Goal: Check status: Check status

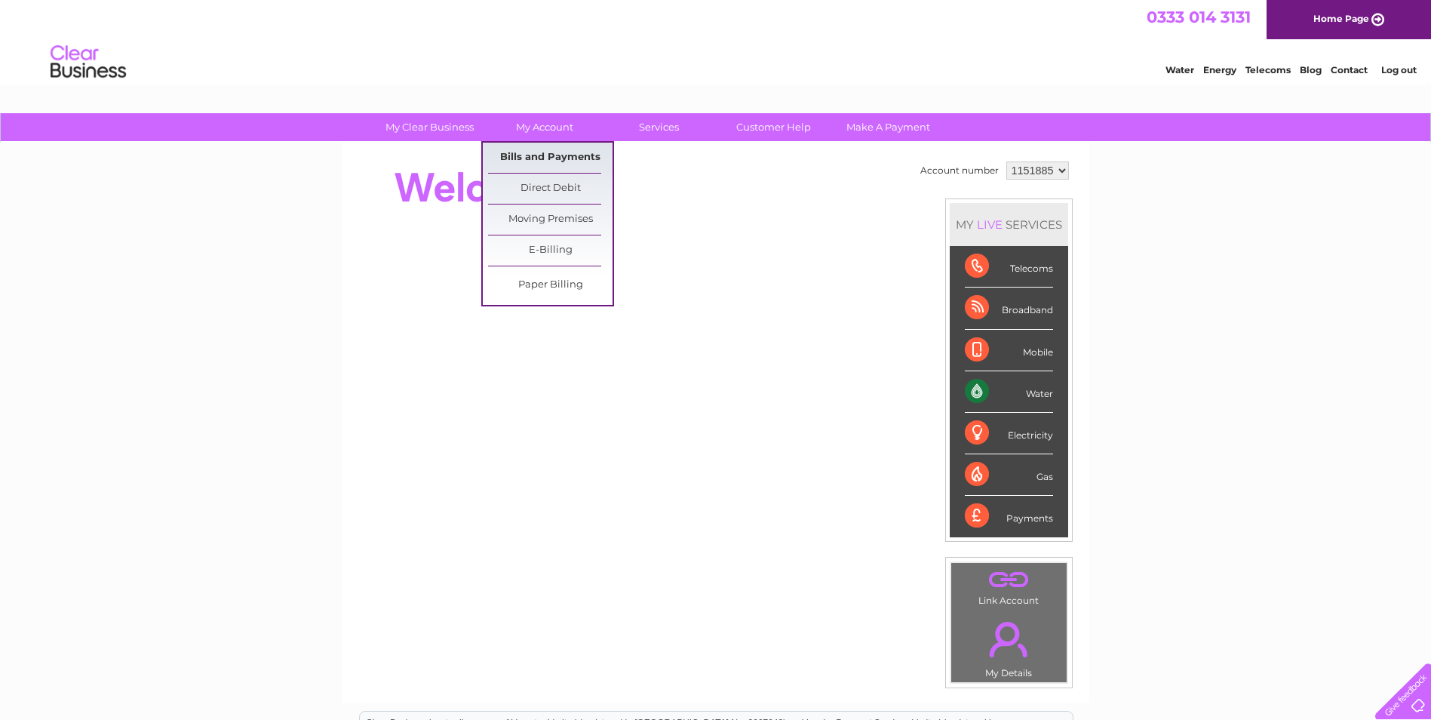
click at [542, 151] on link "Bills and Payments" at bounding box center [550, 158] width 124 height 30
click at [539, 155] on link "Bills and Payments" at bounding box center [550, 158] width 124 height 30
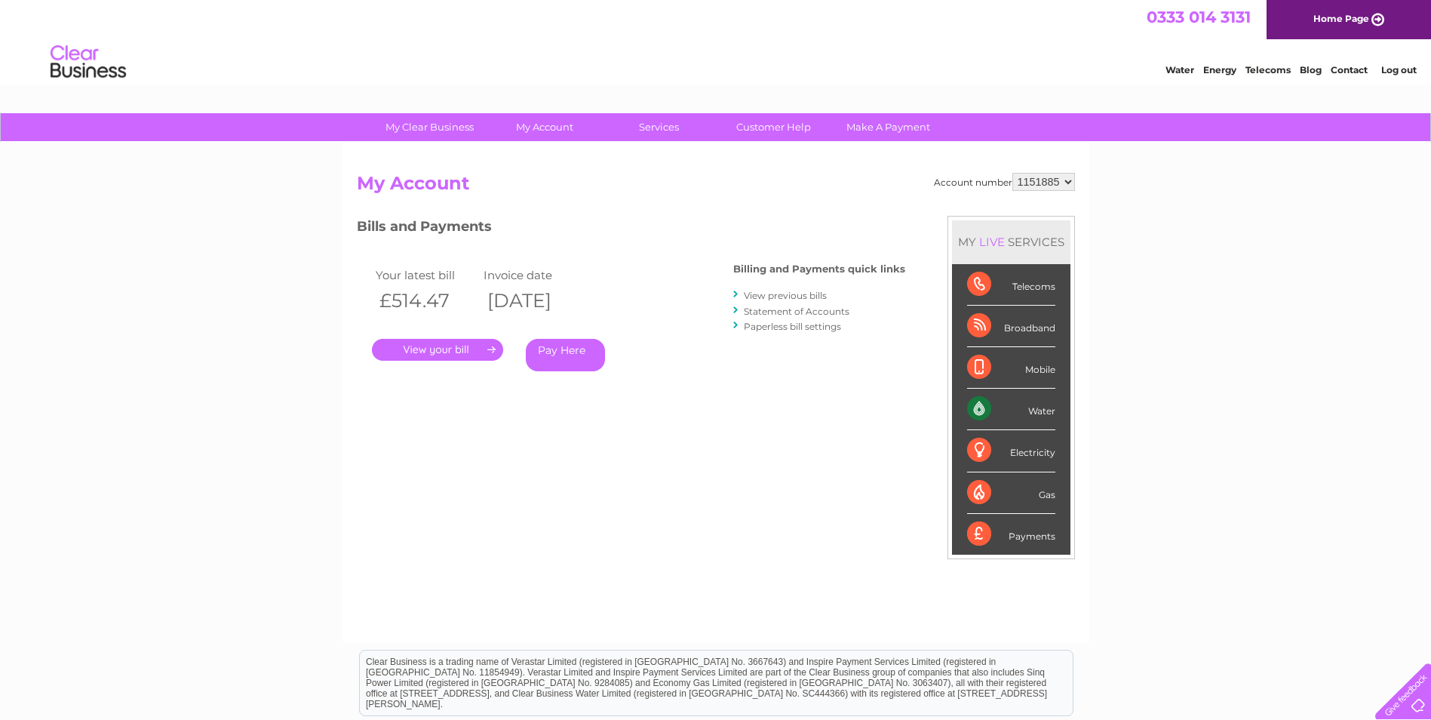
click at [791, 309] on link "Statement of Accounts" at bounding box center [797, 310] width 106 height 11
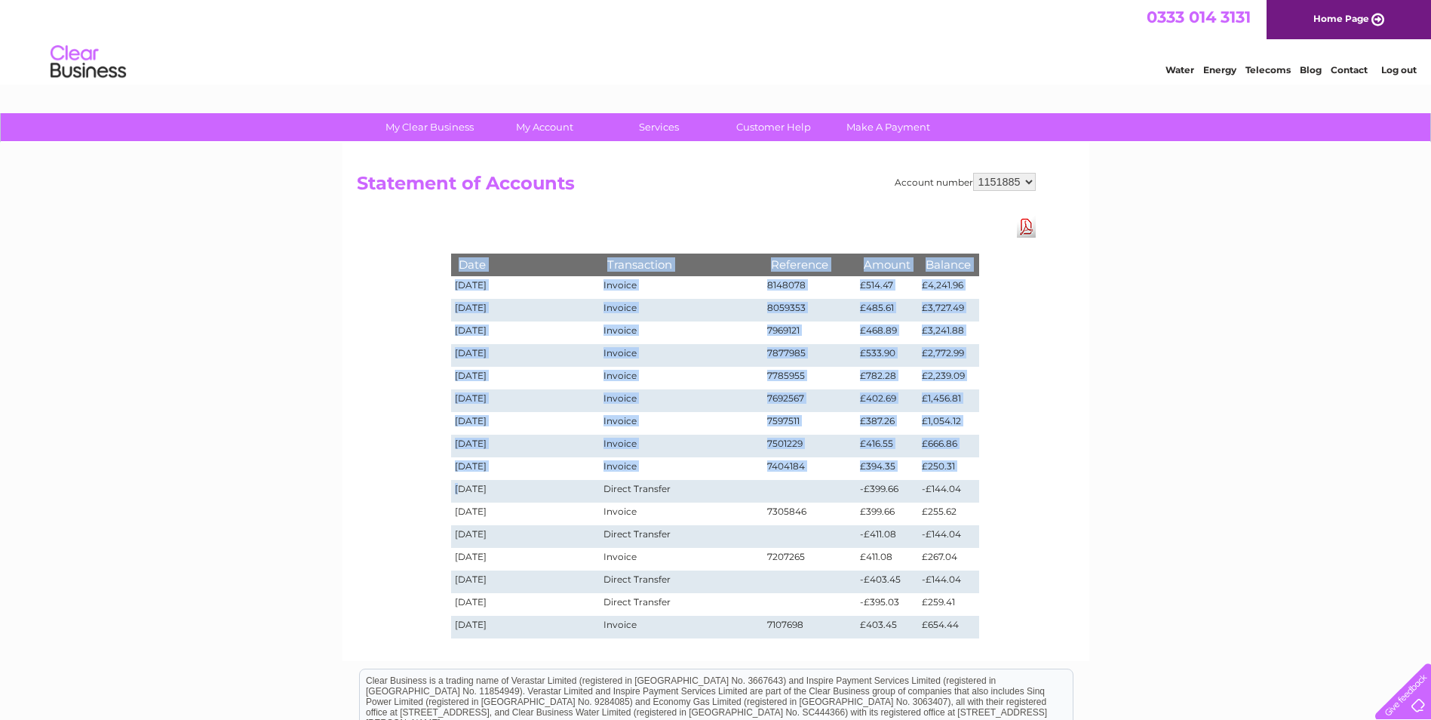
drag, startPoint x: 457, startPoint y: 487, endPoint x: 995, endPoint y: 483, distance: 537.8
click at [995, 483] on div "Date Transaction Reference Amount Balance [DATE] Invoice 8148078 £514.47 £4,241…" at bounding box center [714, 430] width 603 height 429
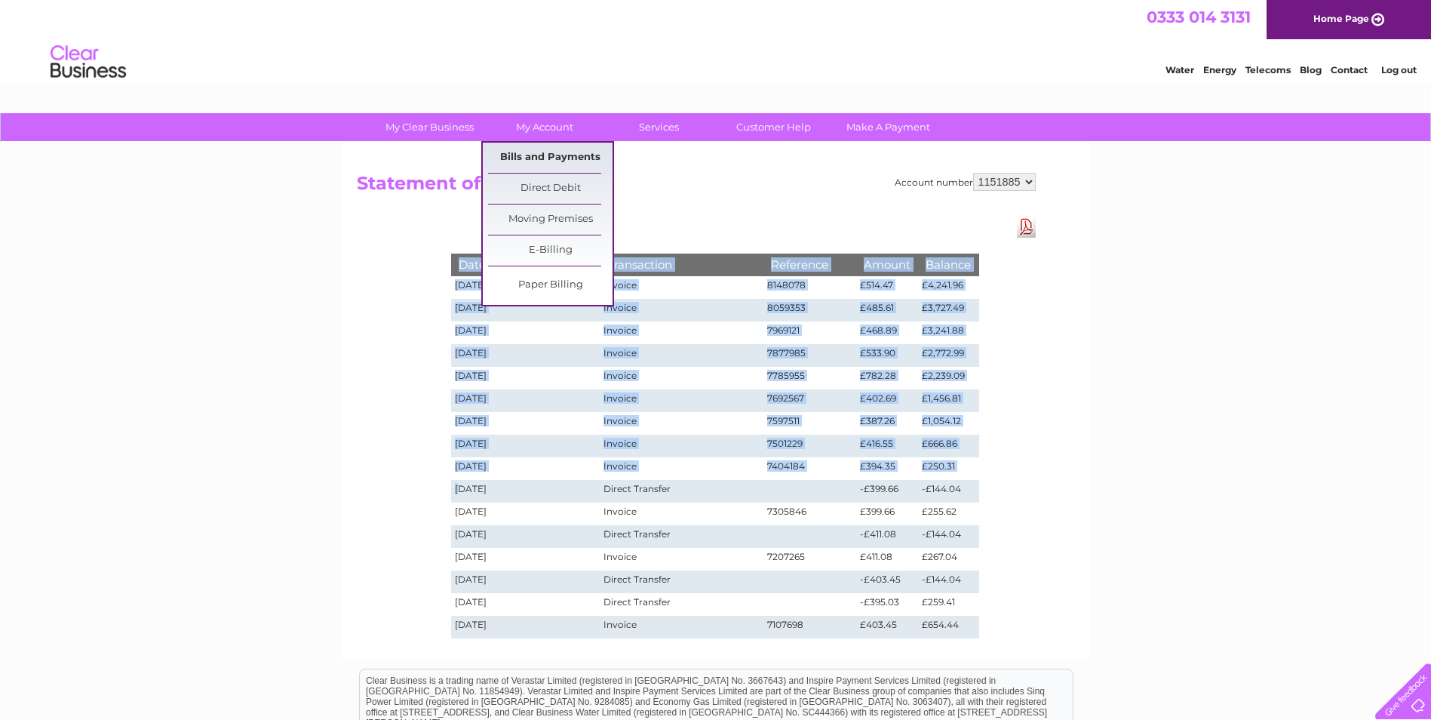
click at [541, 152] on link "Bills and Payments" at bounding box center [550, 158] width 124 height 30
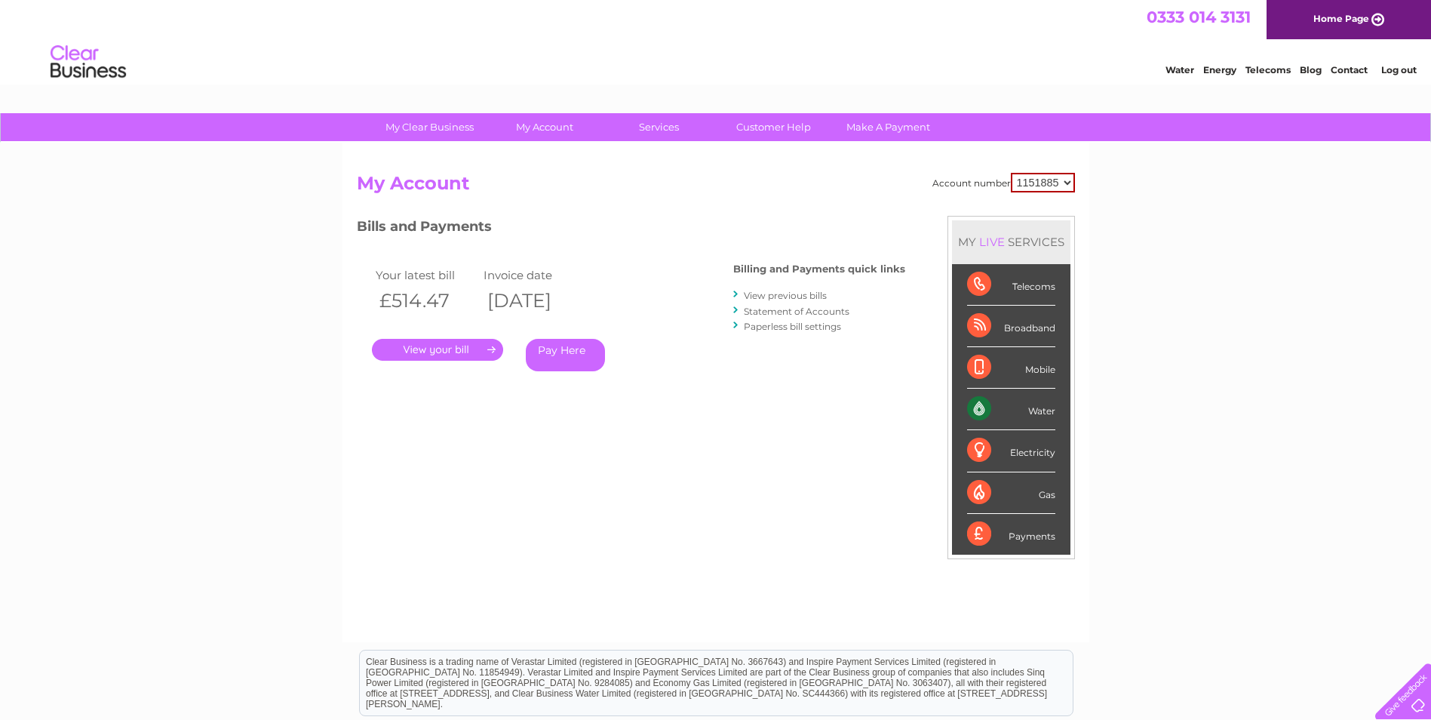
click at [453, 348] on link "." at bounding box center [437, 350] width 131 height 22
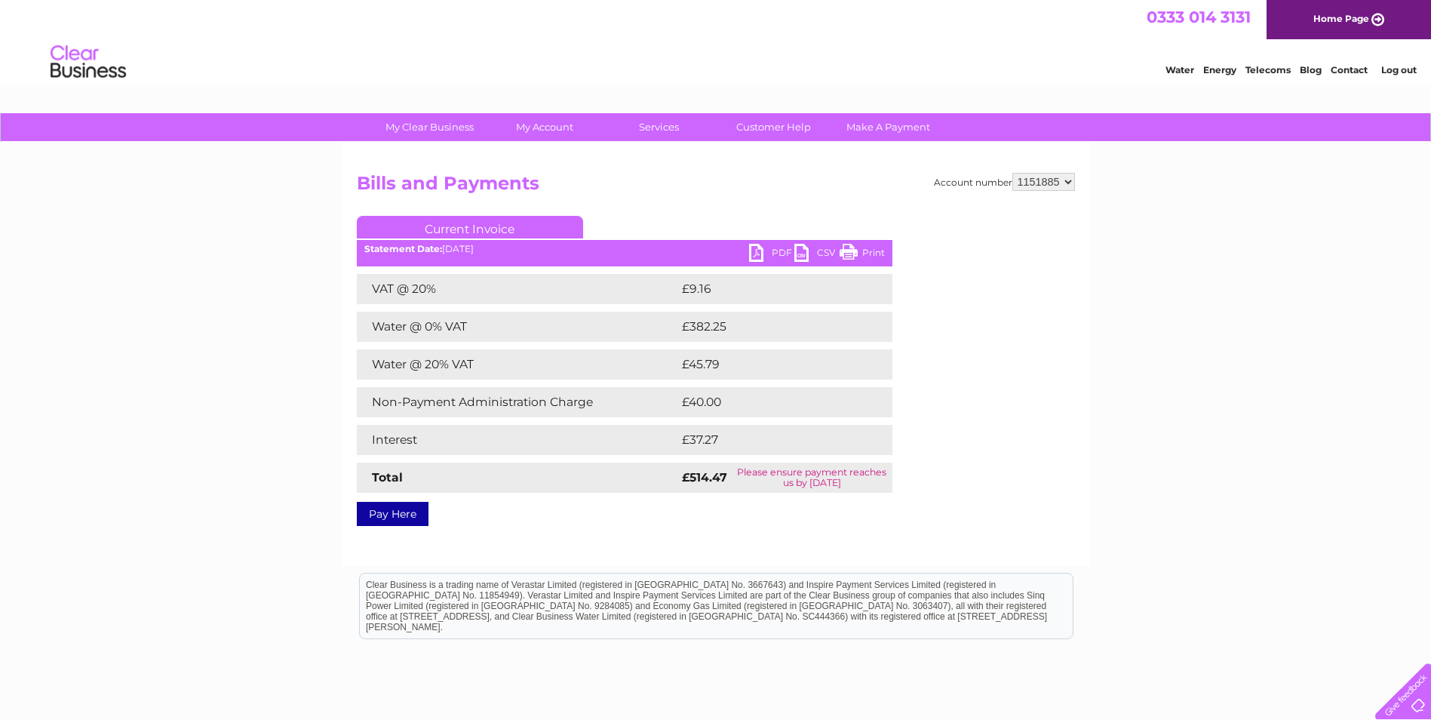
click at [776, 253] on link "PDF" at bounding box center [771, 255] width 45 height 22
